Goal: Information Seeking & Learning: Learn about a topic

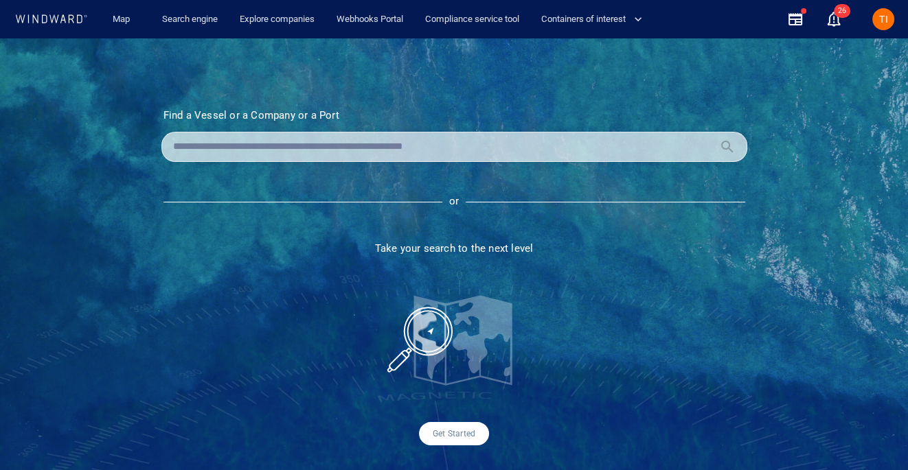
click at [282, 145] on input "text" at bounding box center [443, 147] width 540 height 21
paste input "*******"
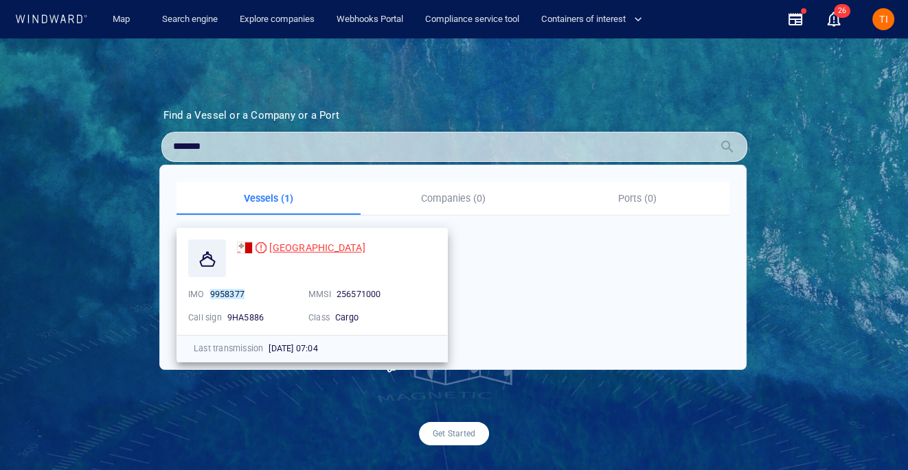
type input "*******"
click at [266, 247] on div "[GEOGRAPHIC_DATA]" at bounding box center [301, 248] width 128 height 16
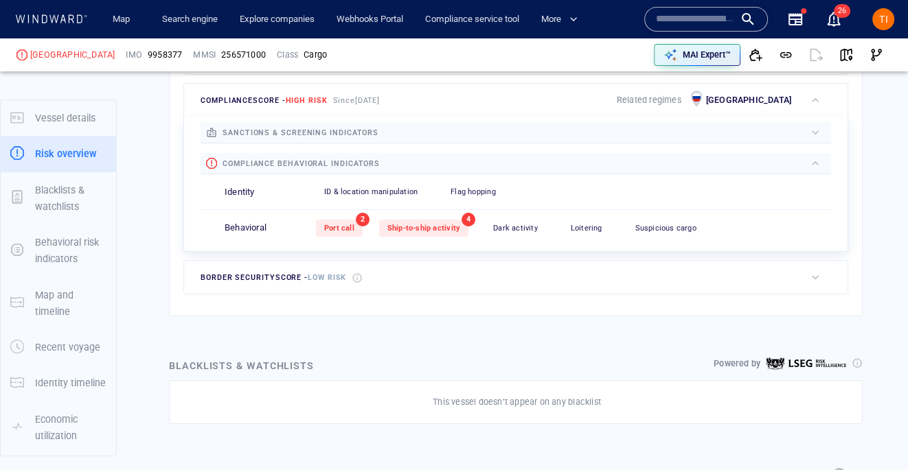
scroll to position [36, 0]
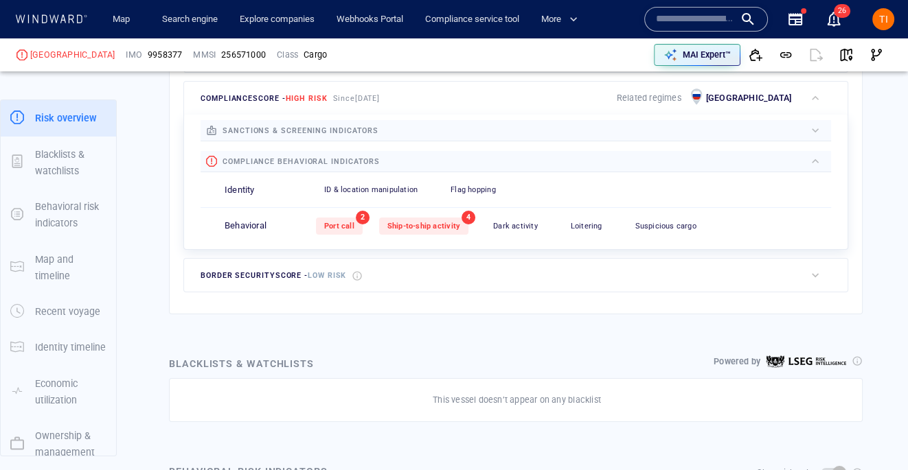
click at [439, 226] on span "Ship-to-ship activity" at bounding box center [423, 226] width 73 height 9
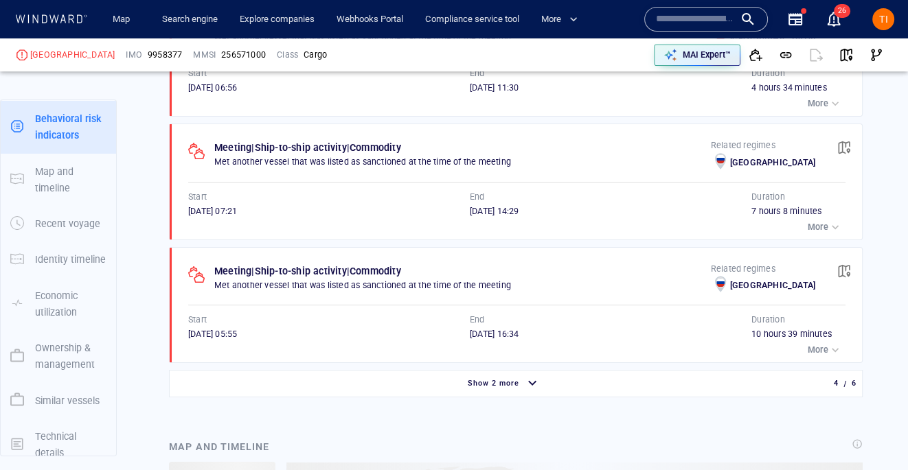
scroll to position [1125, 0]
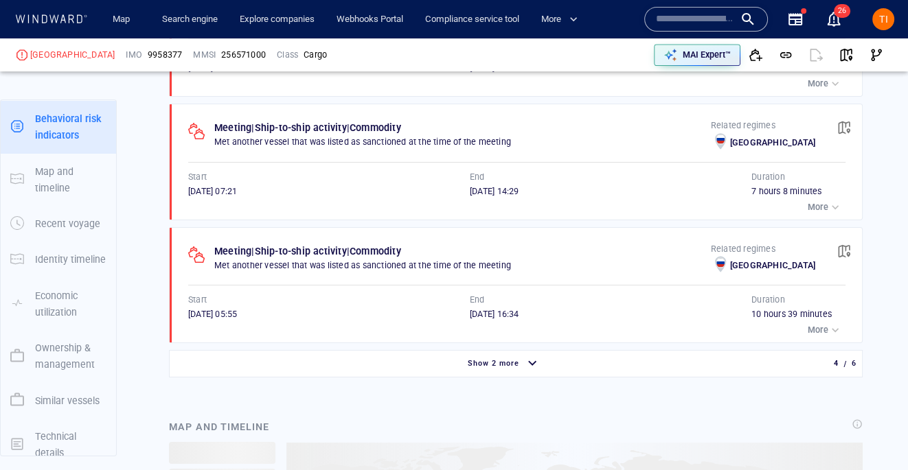
click at [499, 369] on div "Show 2 more" at bounding box center [493, 364] width 57 height 18
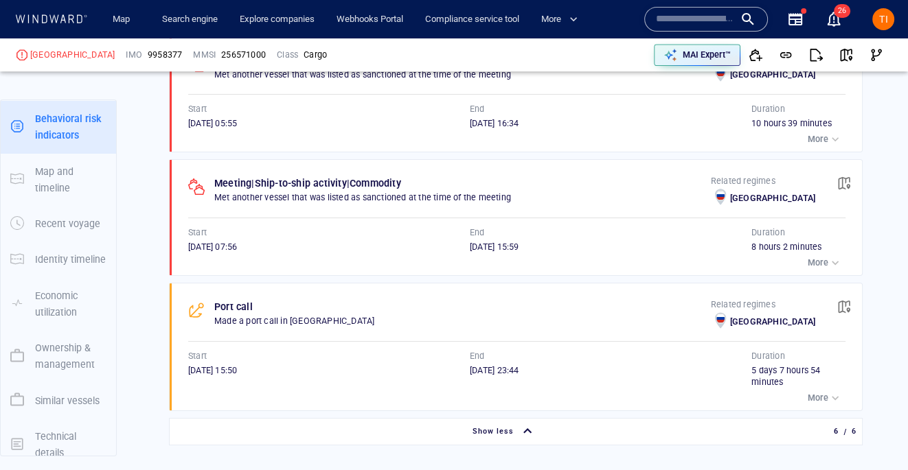
scroll to position [1329, 0]
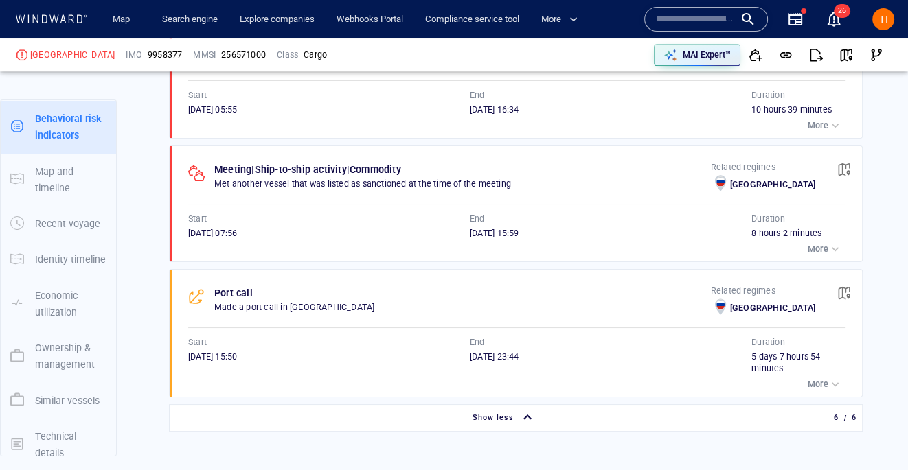
click at [810, 243] on p "More" at bounding box center [818, 249] width 21 height 12
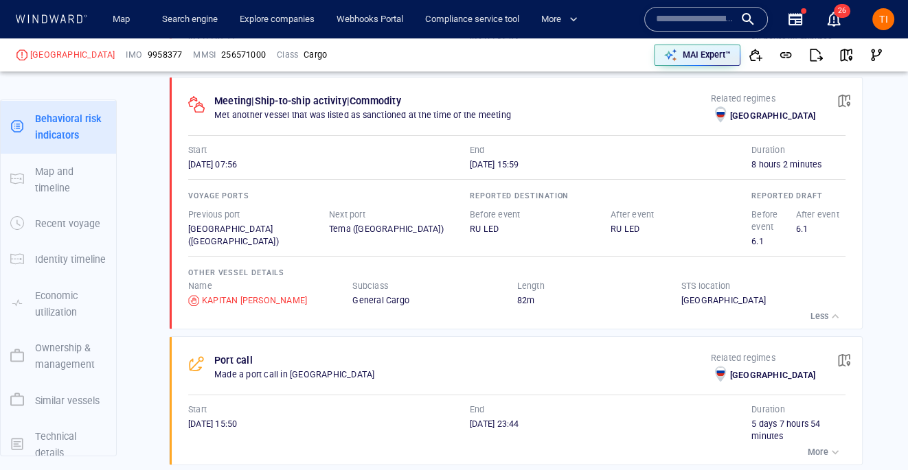
scroll to position [1334, 0]
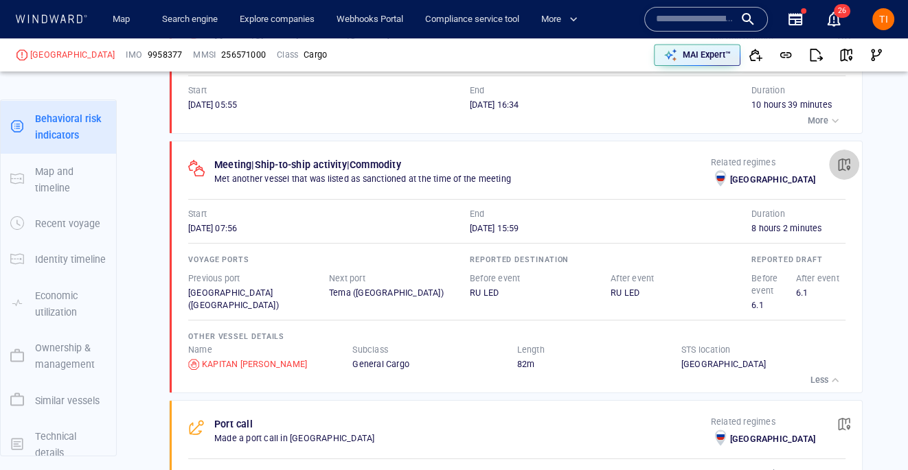
click at [840, 163] on span "button" at bounding box center [844, 165] width 14 height 14
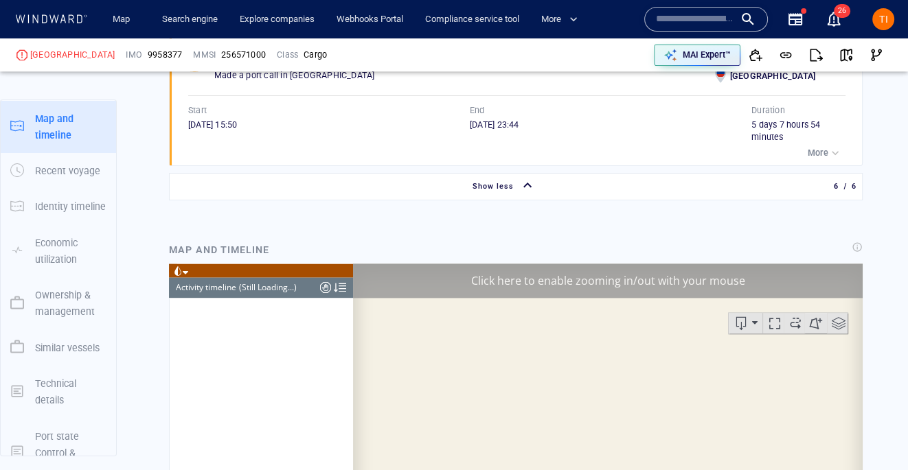
scroll to position [1706, 0]
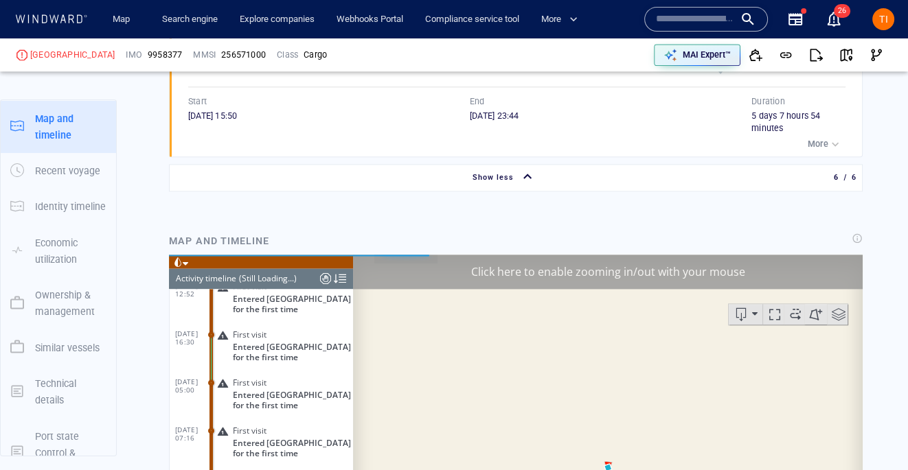
click at [571, 271] on div "Click here to enable zooming in/out with your mouse" at bounding box center [608, 271] width 510 height 34
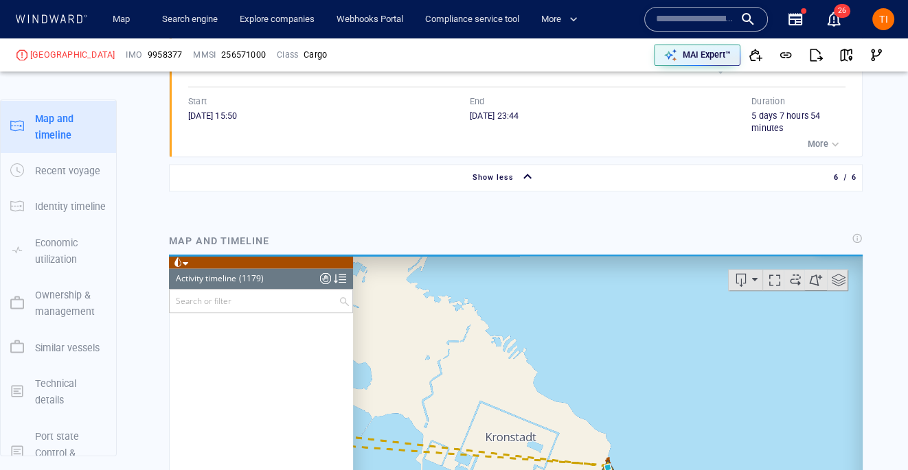
drag, startPoint x: 569, startPoint y: 378, endPoint x: 637, endPoint y: 278, distance: 120.2
click at [637, 278] on canvas "Map" at bounding box center [608, 467] width 510 height 426
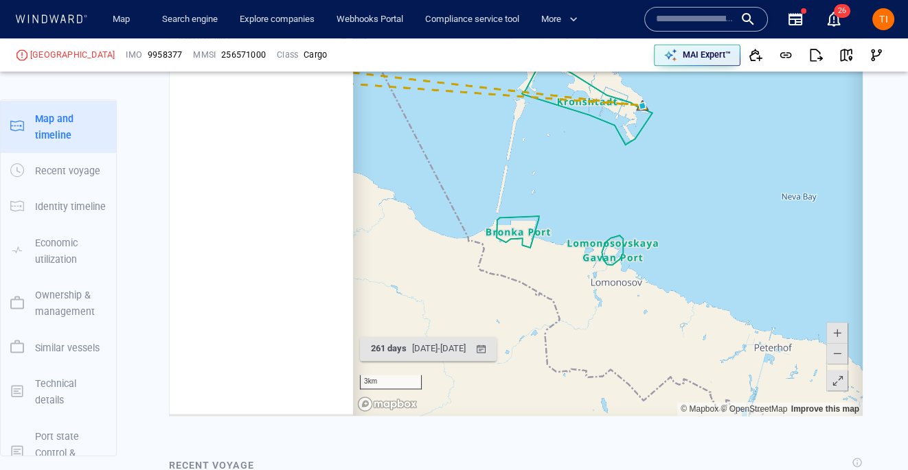
scroll to position [1921, 0]
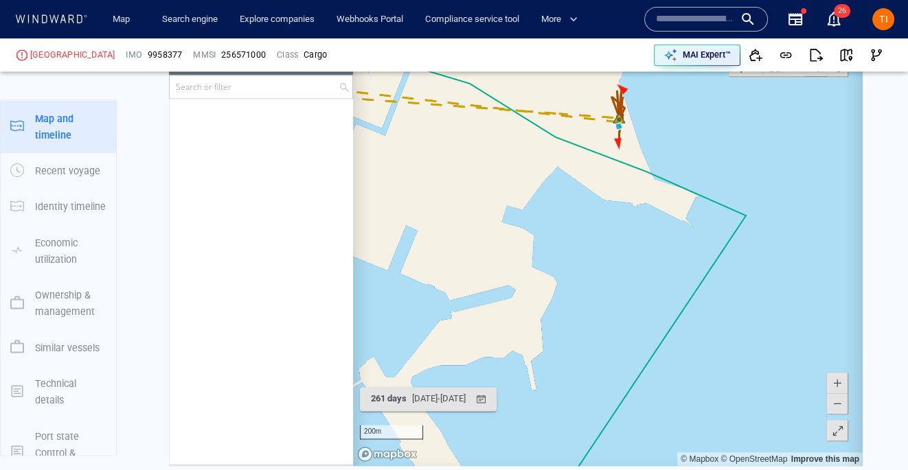
drag, startPoint x: 645, startPoint y: 135, endPoint x: 645, endPoint y: 260, distance: 124.3
click at [645, 260] on canvas "Map" at bounding box center [608, 253] width 510 height 426
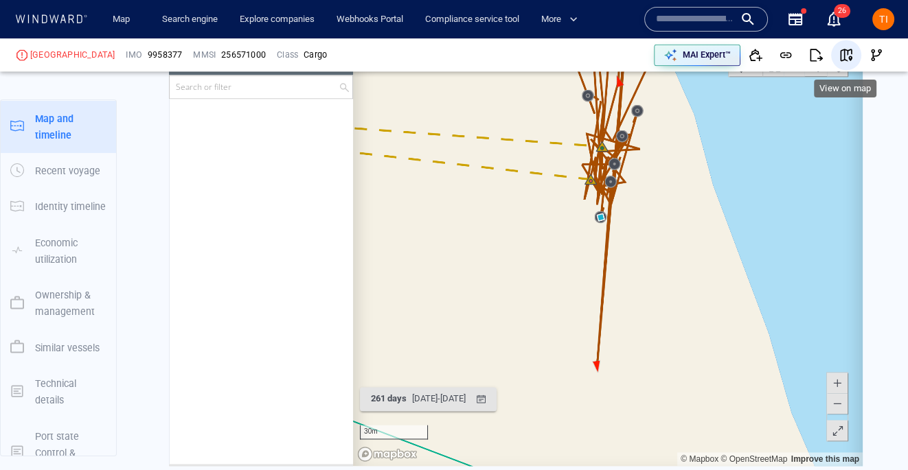
click at [851, 54] on span "button" at bounding box center [846, 55] width 14 height 14
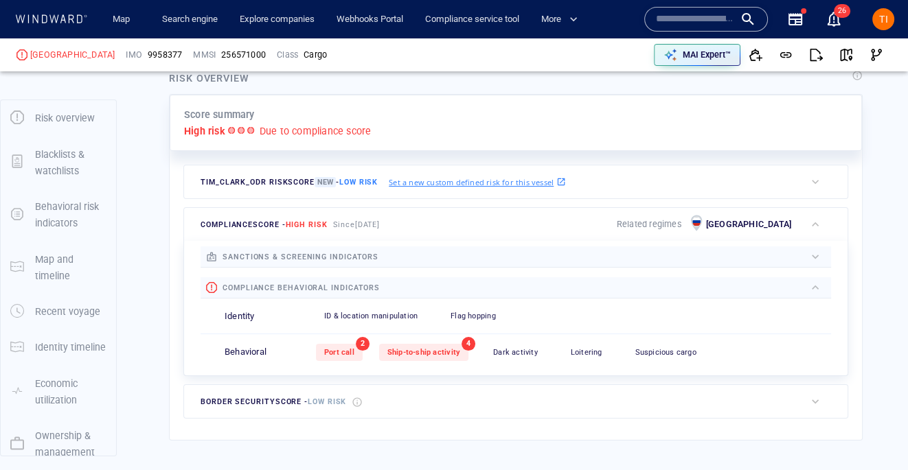
scroll to position [0, 0]
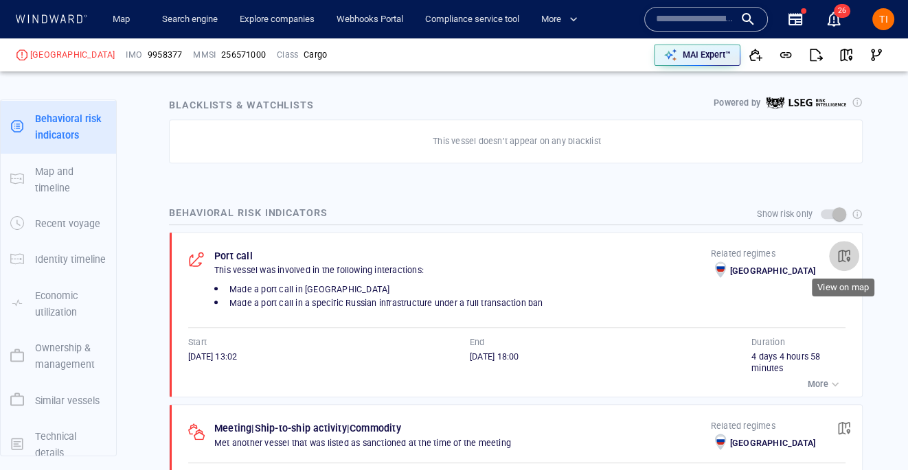
click at [853, 246] on button "button" at bounding box center [844, 256] width 30 height 30
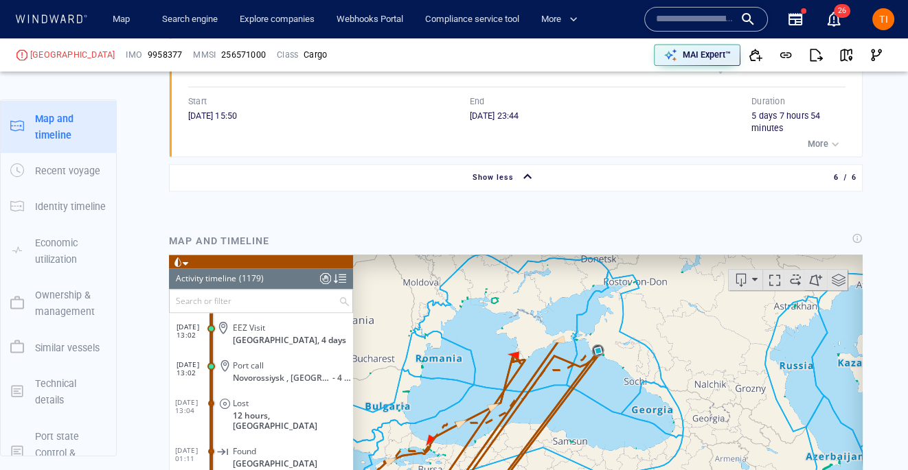
drag, startPoint x: 616, startPoint y: 409, endPoint x: 658, endPoint y: 267, distance: 147.5
click at [658, 267] on canvas "Map" at bounding box center [608, 467] width 510 height 426
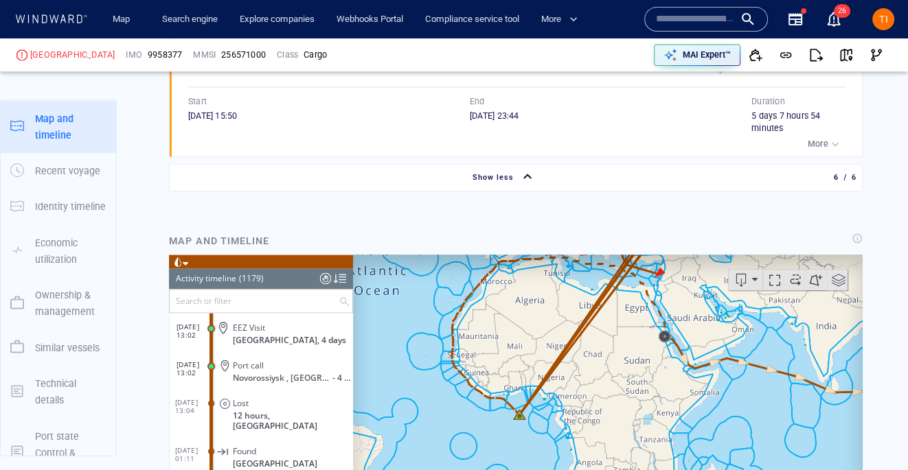
drag, startPoint x: 609, startPoint y: 389, endPoint x: 551, endPoint y: 426, distance: 68.9
click at [551, 426] on canvas "Map" at bounding box center [608, 467] width 510 height 426
